Goal: Information Seeking & Learning: Learn about a topic

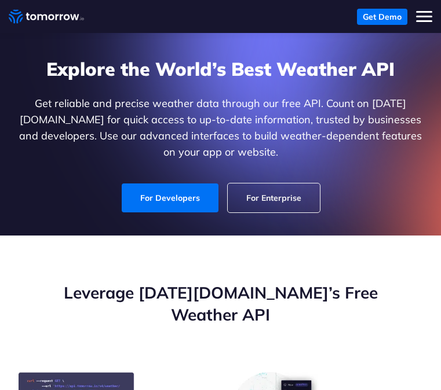
click at [419, 16] on span "Toggle mobile menu" at bounding box center [424, 17] width 16 height 2
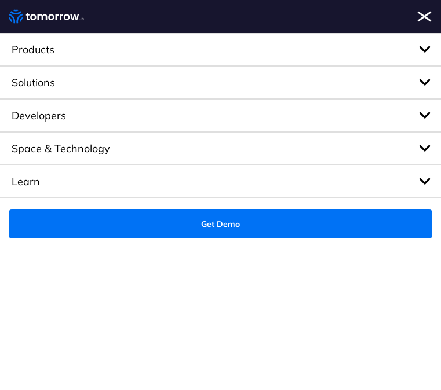
click at [418, 23] on button "Toggle mobile menu" at bounding box center [424, 17] width 16 height 16
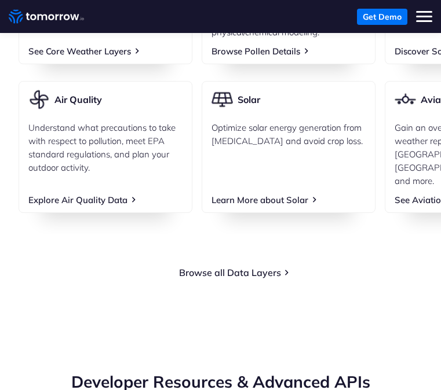
scroll to position [1743, 0]
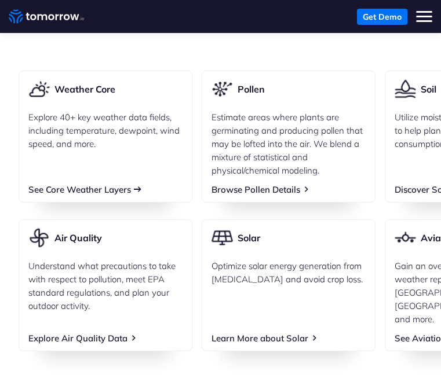
click at [112, 184] on link "See Core Weather Layers" at bounding box center [79, 189] width 103 height 11
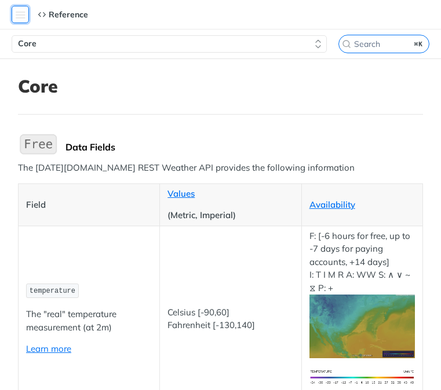
click at [21, 17] on button "Toggle navigation menu" at bounding box center [20, 14] width 17 height 17
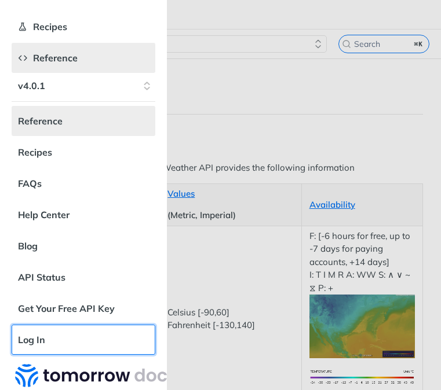
click at [56, 336] on link "Log In" at bounding box center [84, 340] width 144 height 30
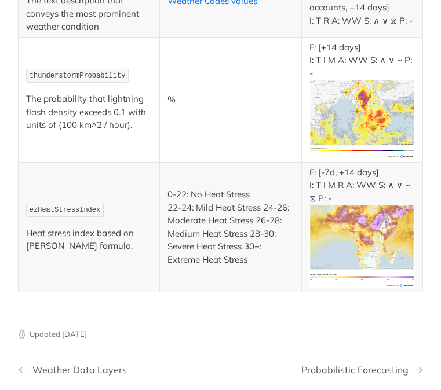
scroll to position [6579, 0]
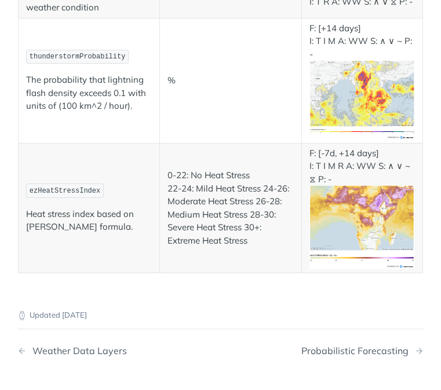
click at [346, 206] on img "Expand image" at bounding box center [361, 227] width 105 height 83
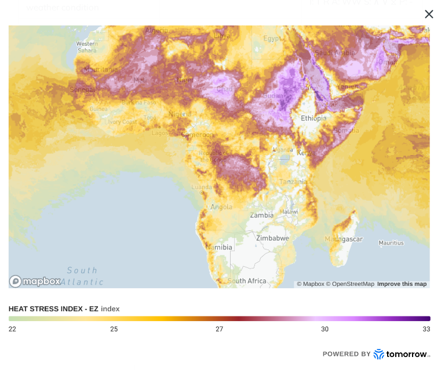
click at [430, 18] on span "Collapse image" at bounding box center [220, 195] width 441 height 390
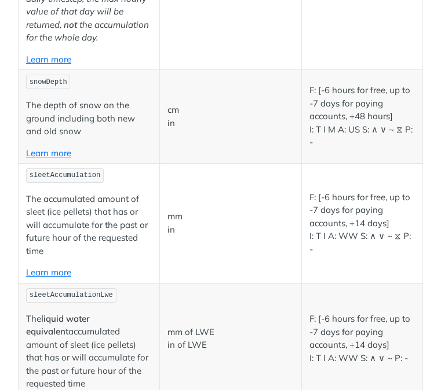
scroll to position [3706, 0]
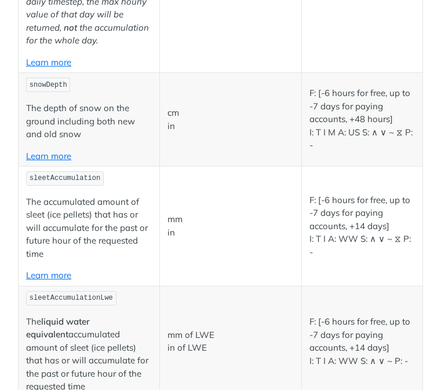
drag, startPoint x: 366, startPoint y: 170, endPoint x: 268, endPoint y: 1, distance: 195.4
